Goal: Information Seeking & Learning: Learn about a topic

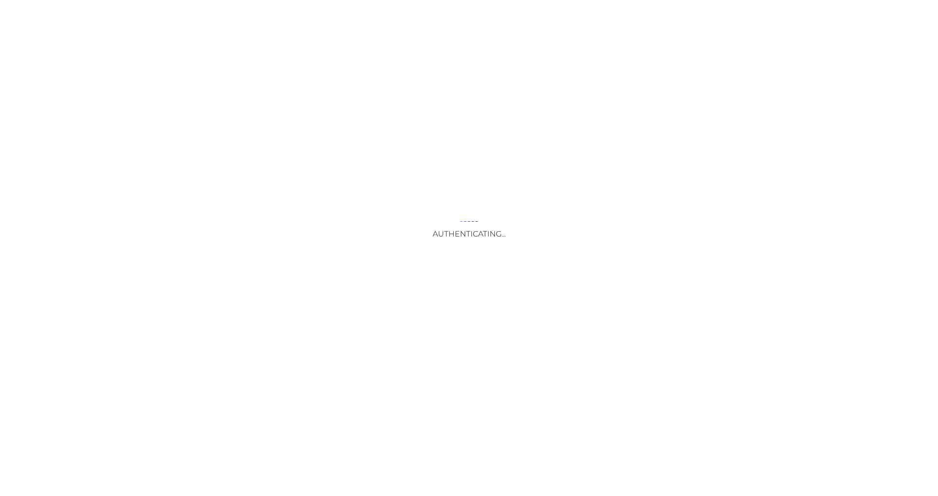
click at [371, 299] on div "Authenticating..." at bounding box center [469, 248] width 938 height 496
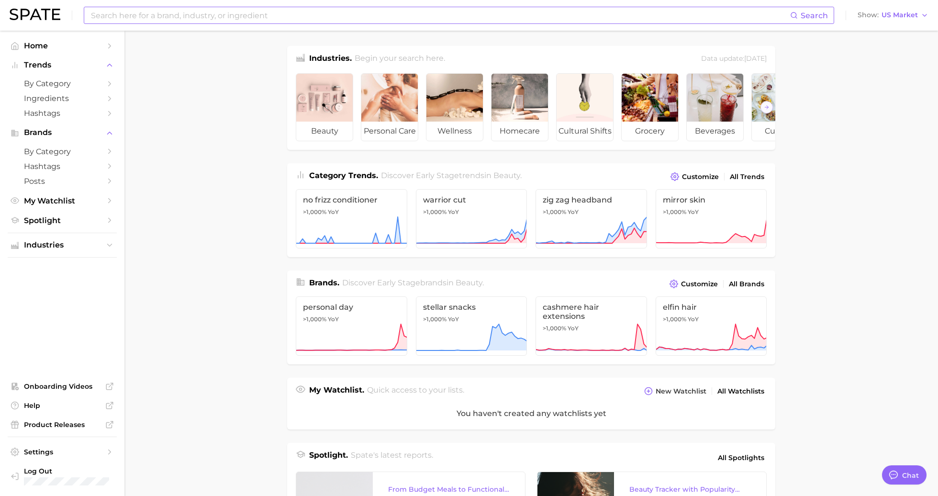
click at [117, 17] on input at bounding box center [440, 15] width 700 height 16
type input "katseye"
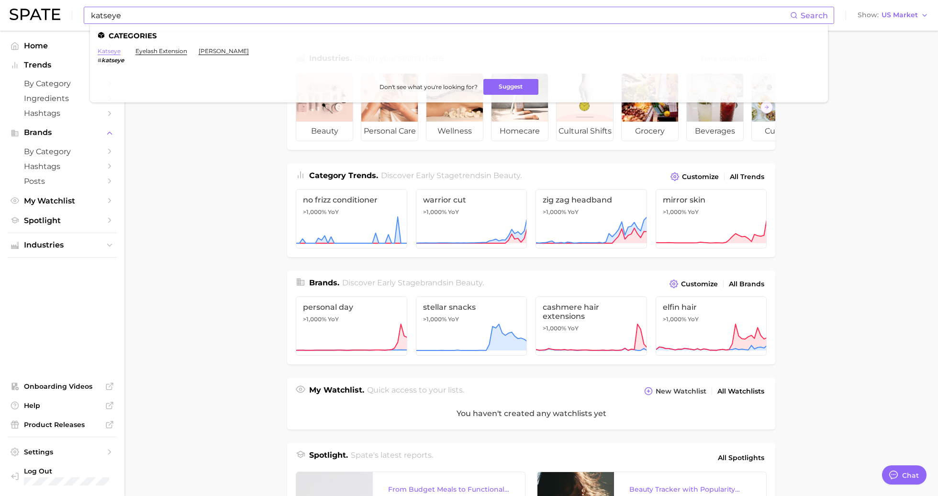
click at [102, 52] on link "katseye" at bounding box center [109, 50] width 23 height 7
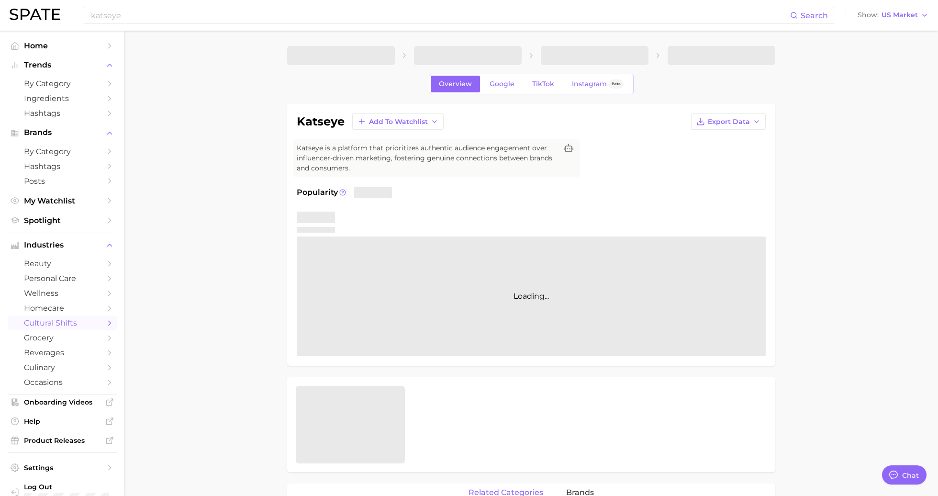
type textarea "x"
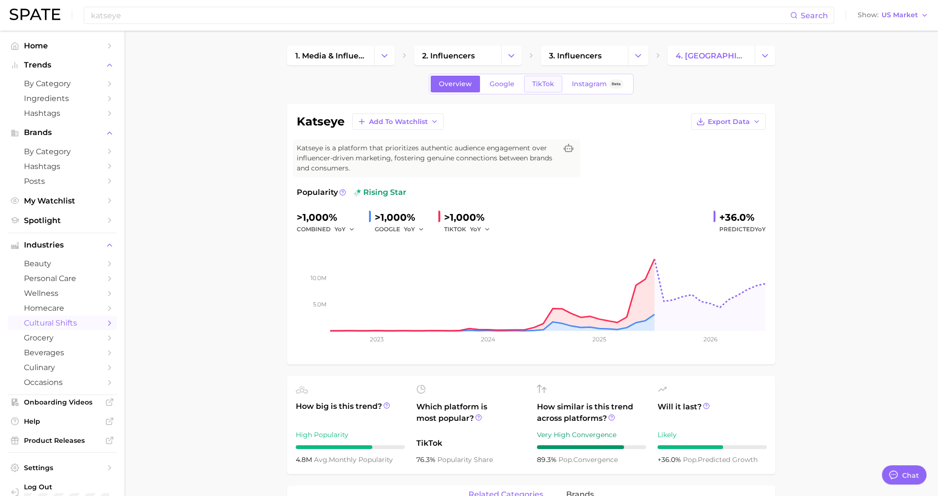
click at [543, 85] on span "TikTok" at bounding box center [543, 84] width 22 height 8
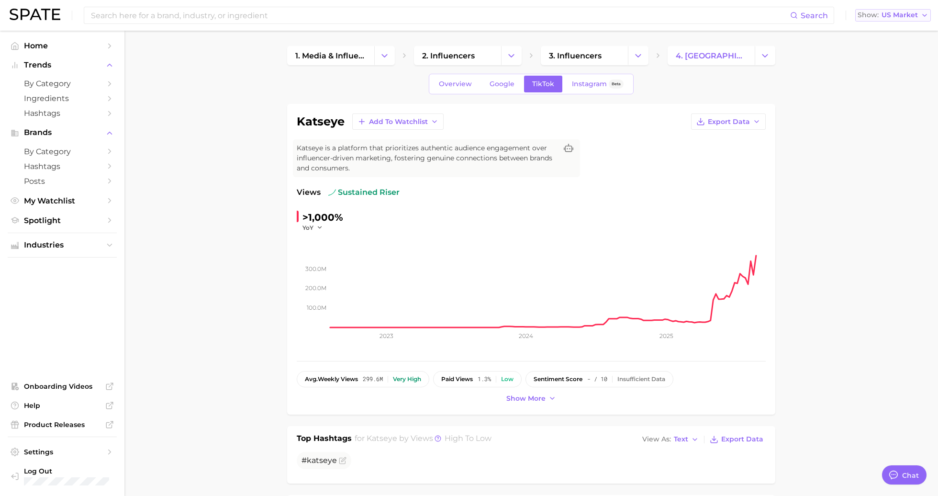
click at [892, 14] on span "US Market" at bounding box center [900, 14] width 36 height 5
click at [886, 118] on button "Global" at bounding box center [897, 117] width 84 height 17
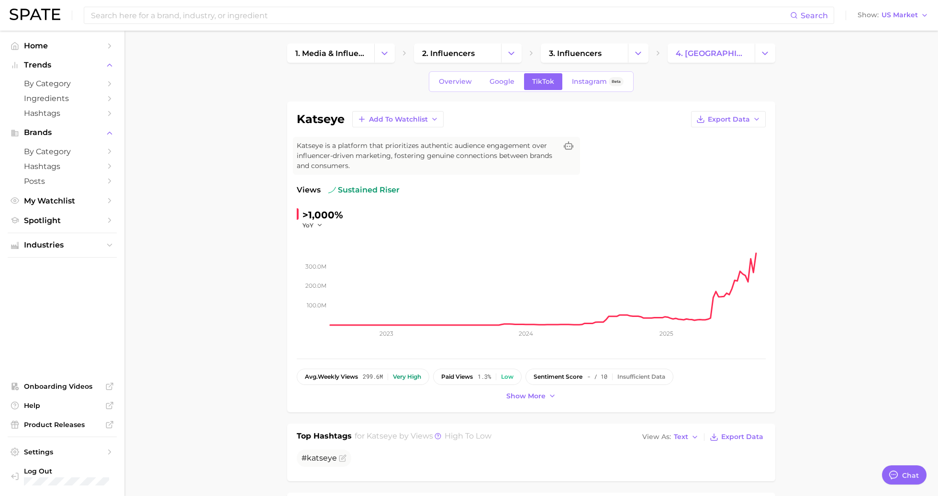
scroll to position [2, 0]
click at [571, 145] on icon at bounding box center [569, 147] width 10 height 10
click at [658, 171] on span "Send Feedback" at bounding box center [670, 168] width 55 height 8
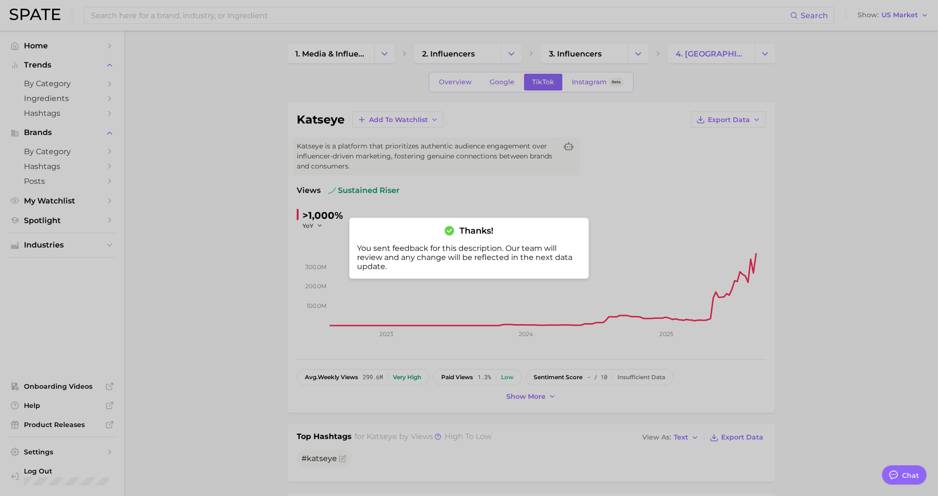
click at [919, 42] on div at bounding box center [469, 248] width 938 height 496
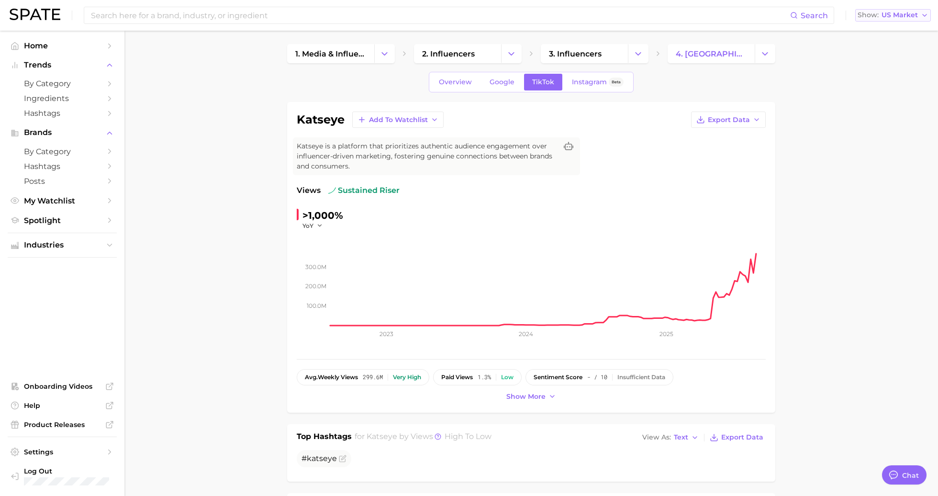
click at [917, 12] on span "US Market" at bounding box center [900, 14] width 36 height 5
click at [905, 115] on button "Global" at bounding box center [897, 117] width 84 height 17
